Goal: Information Seeking & Learning: Learn about a topic

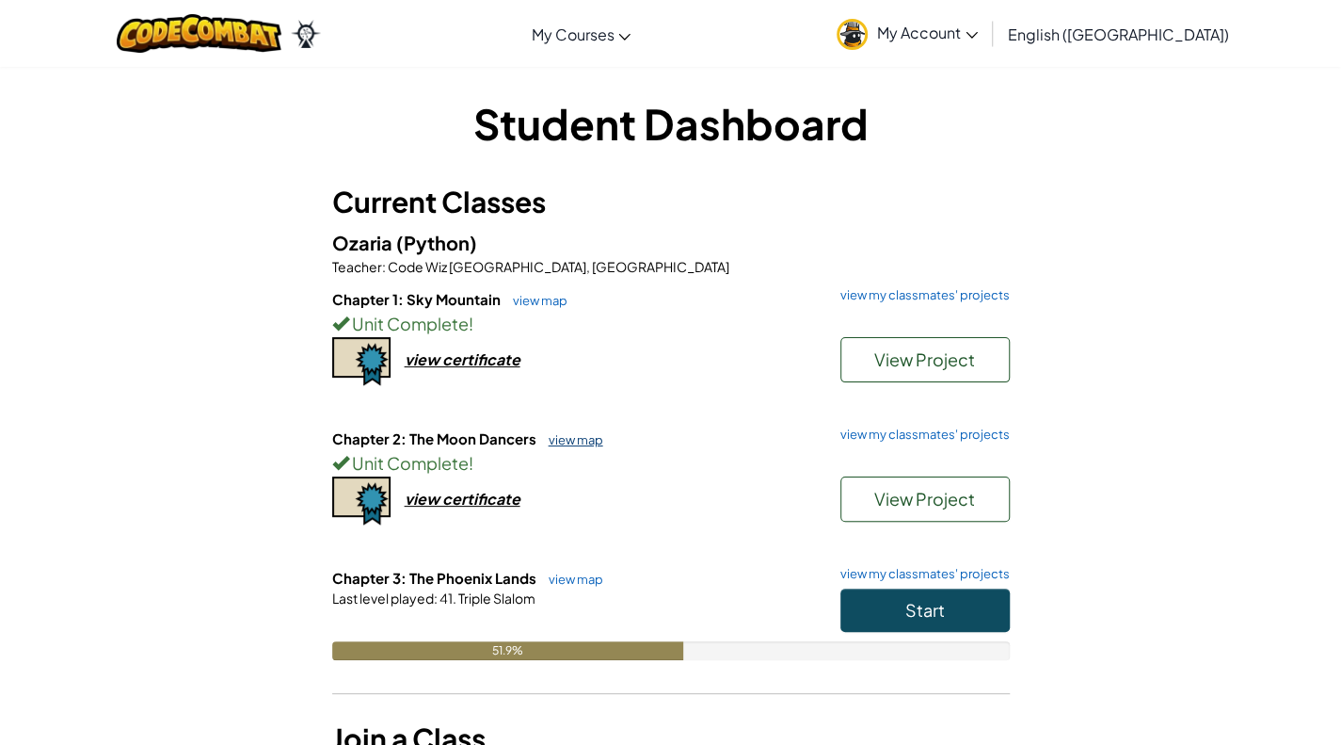
click at [570, 437] on link "view map" at bounding box center [571, 439] width 64 height 15
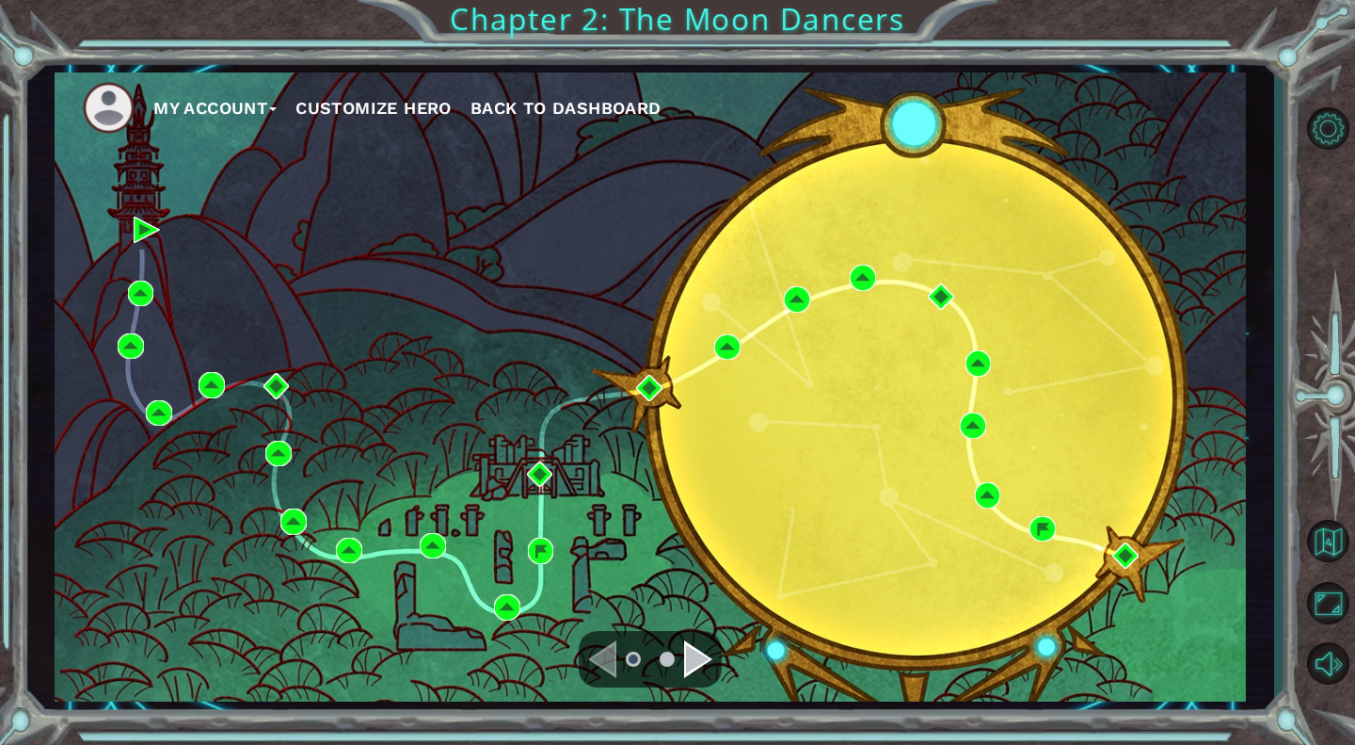
click at [706, 657] on div "Navigate to the next page" at bounding box center [698, 659] width 28 height 38
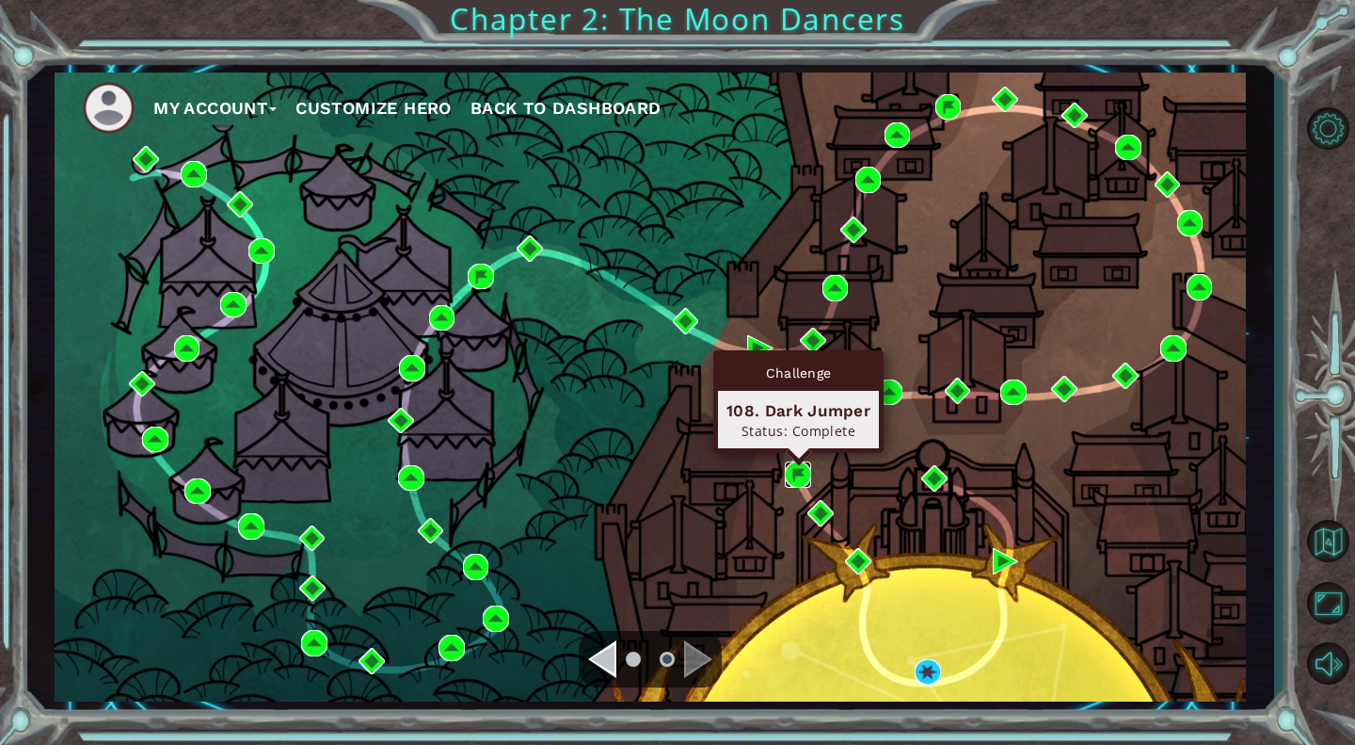
click at [798, 469] on img at bounding box center [798, 474] width 26 height 26
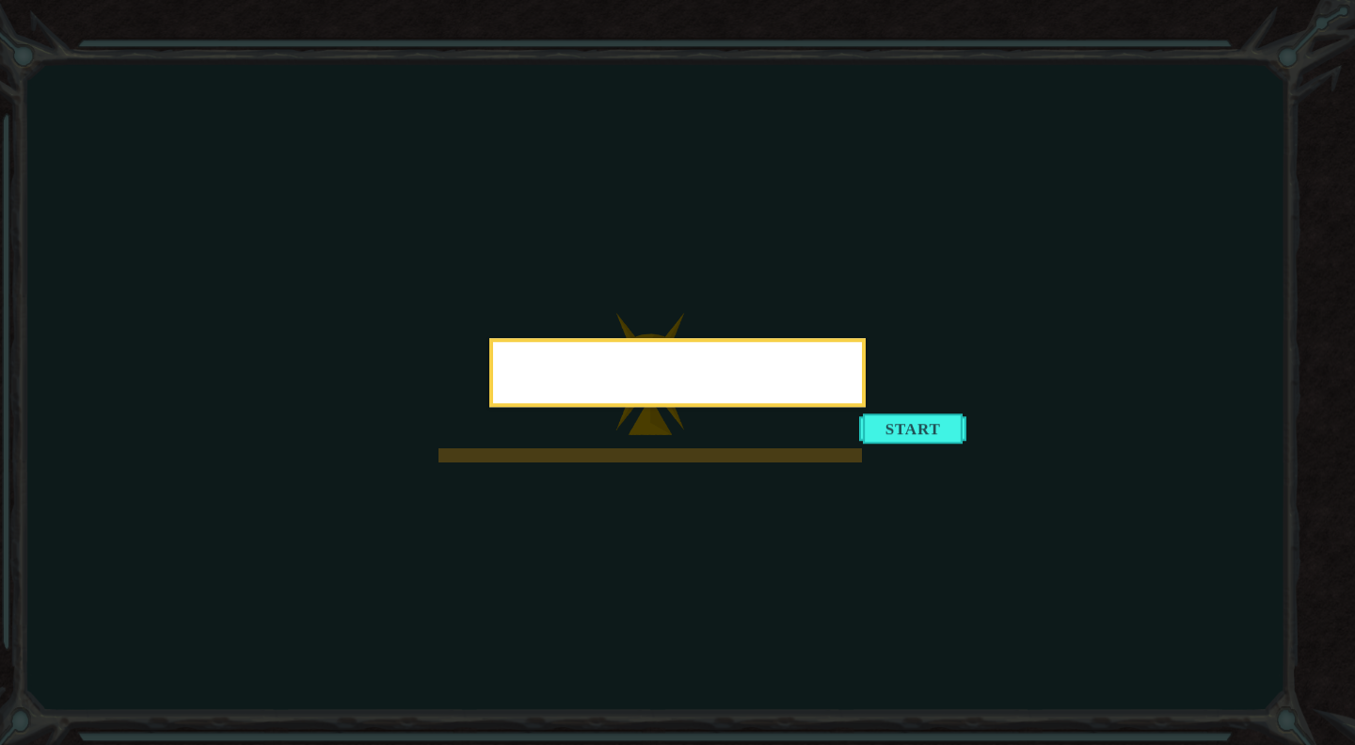
click at [866, 407] on div at bounding box center [677, 372] width 376 height 69
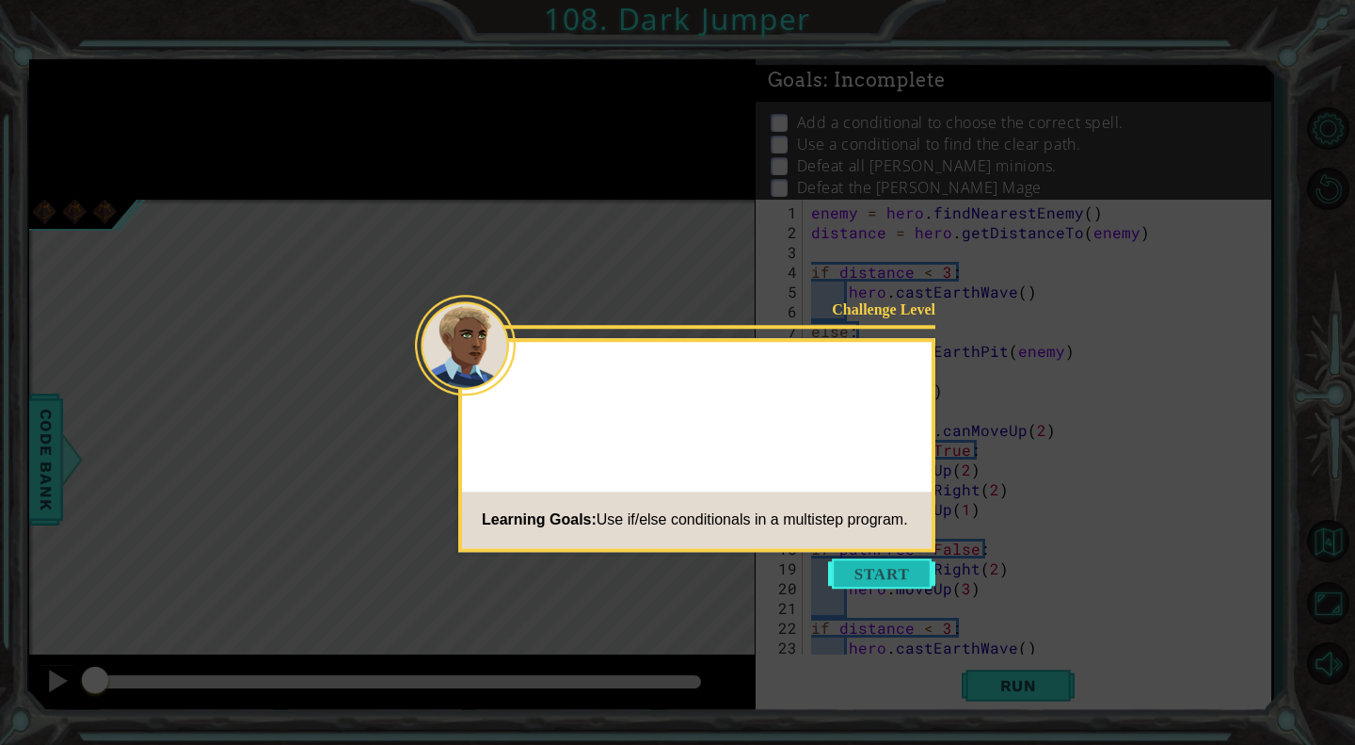
click at [905, 568] on button "Start" at bounding box center [881, 573] width 107 height 30
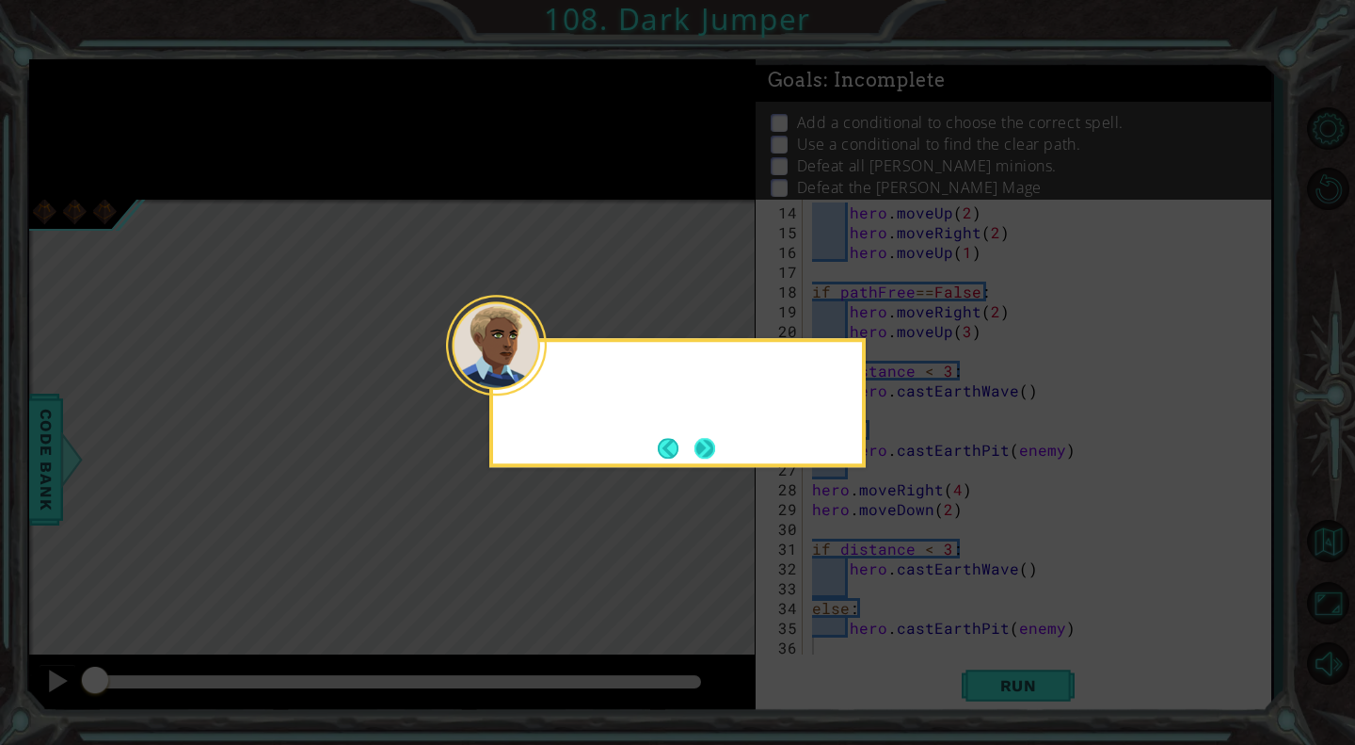
click at [699, 445] on button "Next" at bounding box center [705, 448] width 21 height 21
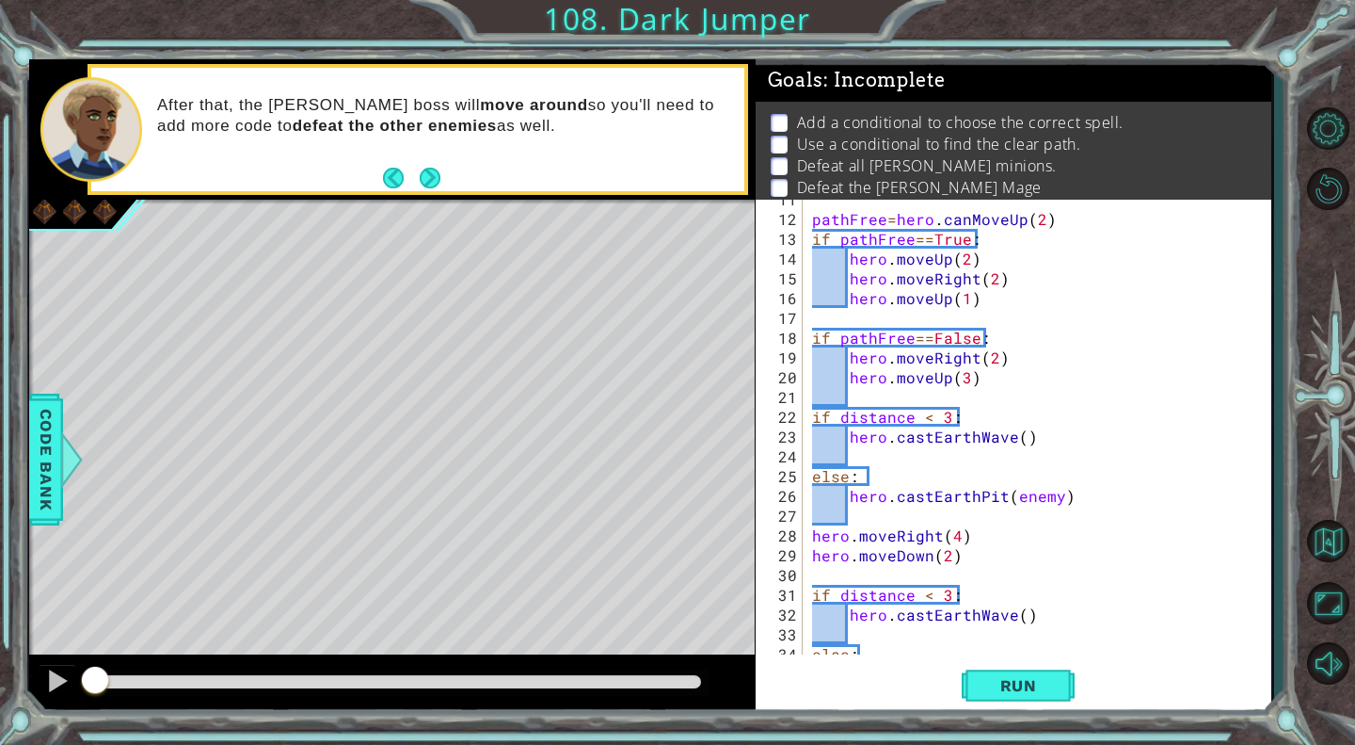
scroll to position [157, 0]
